Goal: Connect with others: Connect with others

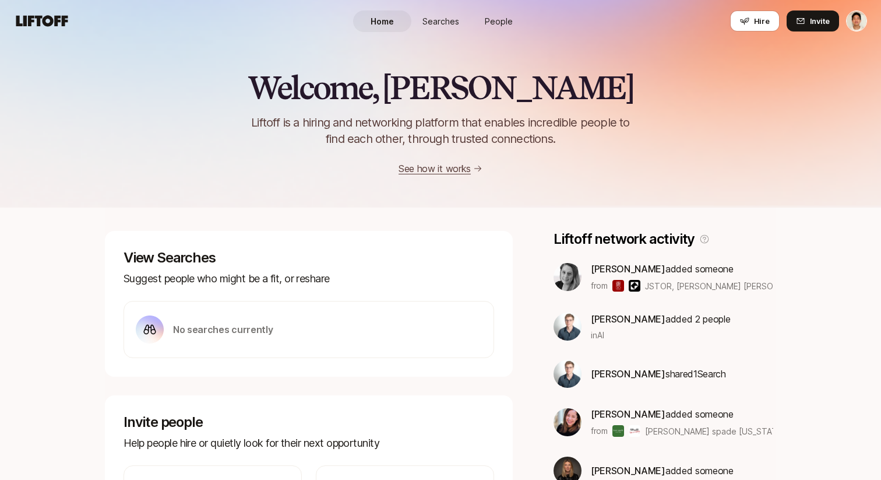
click at [117, 108] on div "Welcome, [PERSON_NAME] is a hiring and networking platform that enables incredi…" at bounding box center [440, 123] width 881 height 106
click at [511, 3] on div "Home Searches People Hire" at bounding box center [440, 21] width 175 height 42
click at [504, 25] on span "People" at bounding box center [499, 21] width 28 height 12
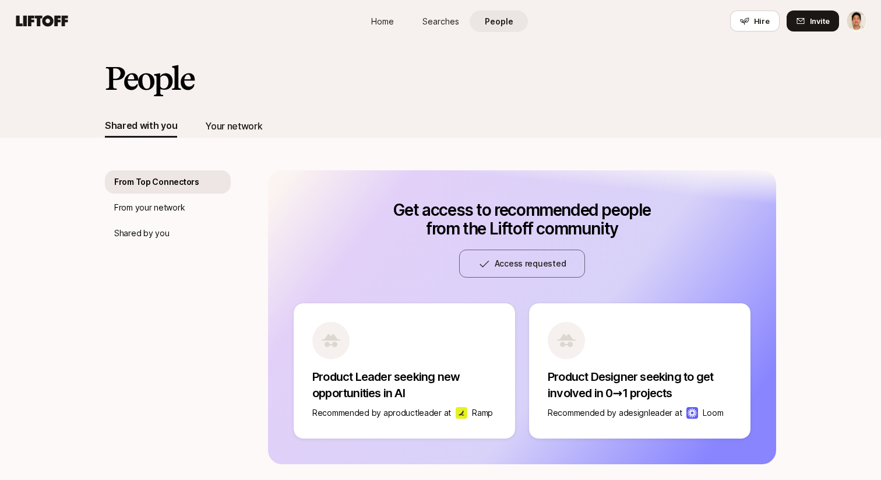
click at [237, 127] on div "Your network" at bounding box center [233, 125] width 57 height 15
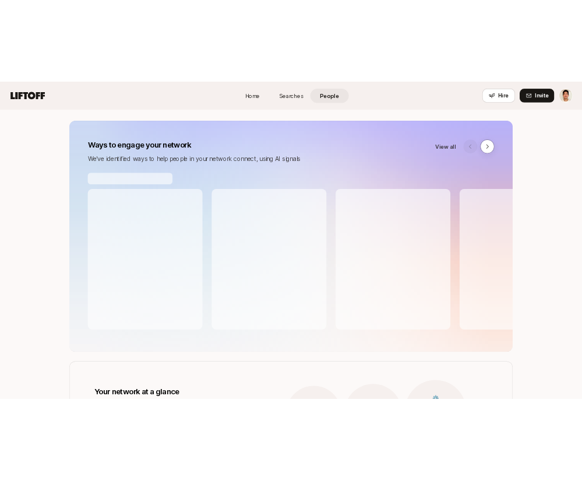
scroll to position [115, 0]
